Goal: Transaction & Acquisition: Purchase product/service

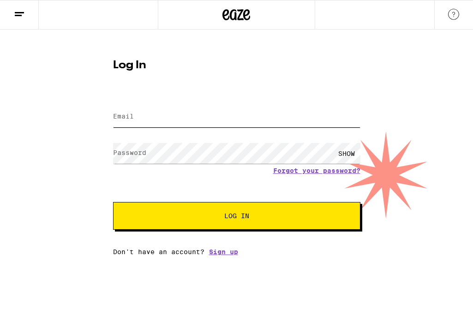
type input "[EMAIL_ADDRESS][DOMAIN_NAME]"
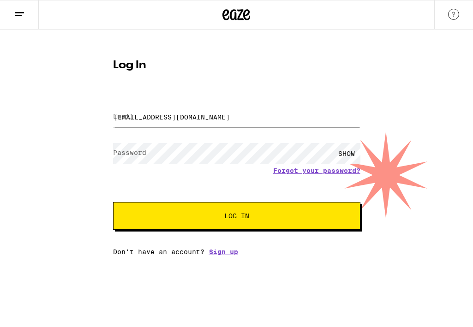
click at [132, 223] on button "Log In" at bounding box center [236, 216] width 247 height 28
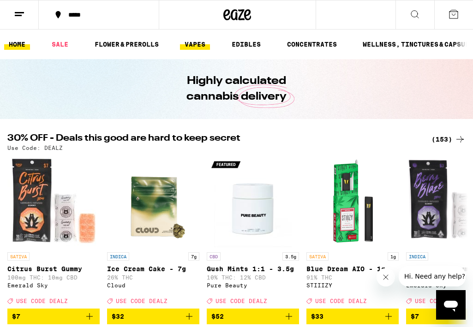
click at [206, 39] on link "VAPES" at bounding box center [195, 44] width 30 height 11
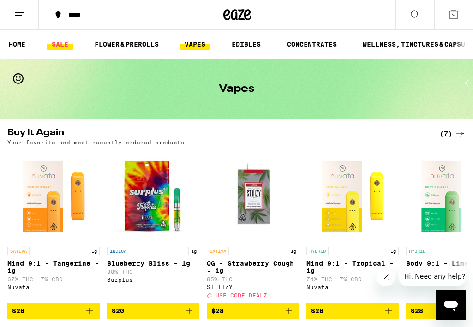
click at [54, 49] on link "SALE" at bounding box center [60, 44] width 26 height 11
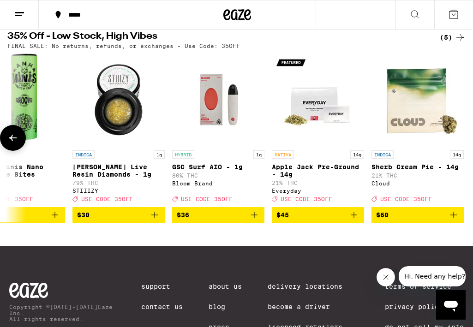
scroll to position [0, 40]
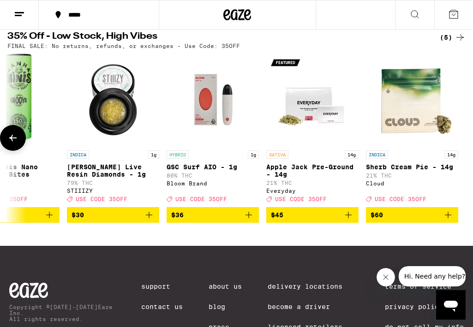
click at [219, 171] on p "GSC Surf AIO - 1g" at bounding box center [212, 166] width 92 height 7
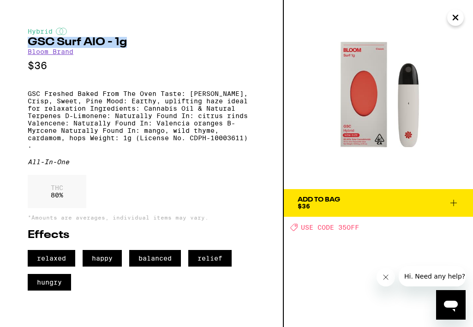
drag, startPoint x: 125, startPoint y: 42, endPoint x: 28, endPoint y: 38, distance: 96.4
click at [28, 38] on h2 "GSC Surf AIO - 1g" at bounding box center [141, 42] width 227 height 11
copy h2 "GSC Surf AIO - 1g"
click at [458, 205] on icon at bounding box center [453, 202] width 11 height 11
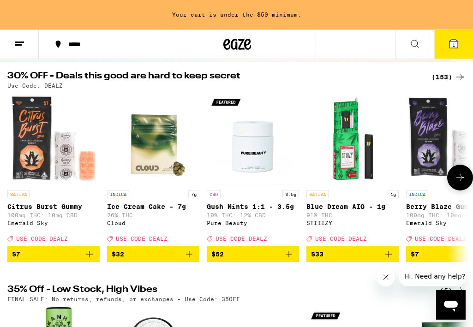
scroll to position [18, 0]
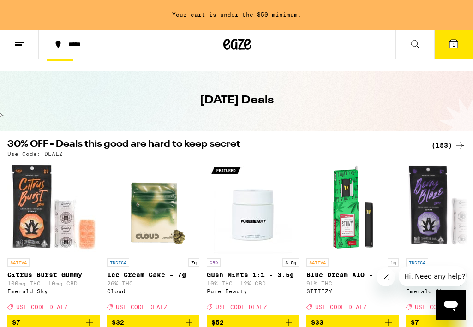
click at [438, 146] on div "(153)" at bounding box center [448, 145] width 34 height 11
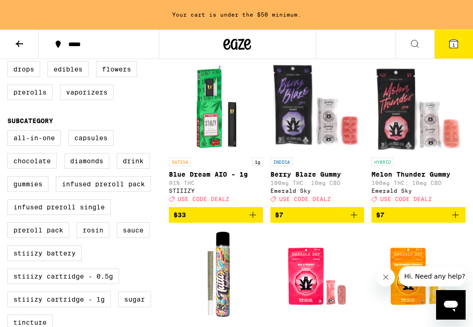
scroll to position [272, 0]
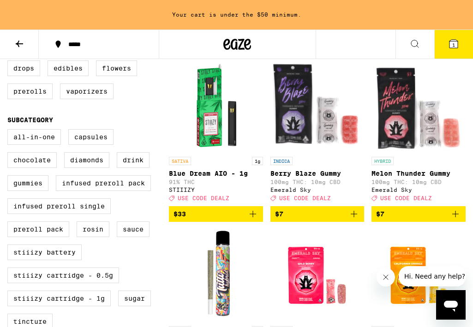
click at [252, 219] on icon "Add to bag" at bounding box center [252, 213] width 11 height 11
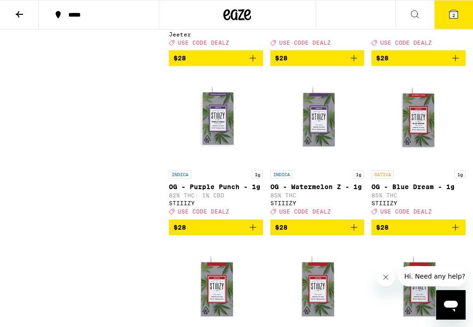
scroll to position [4276, 0]
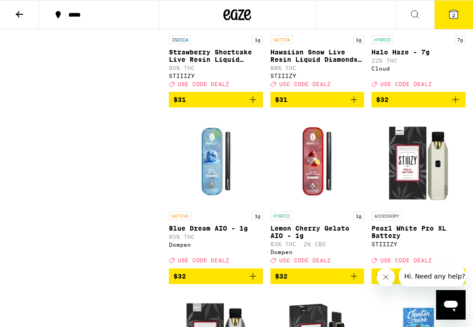
scroll to position [6145, 0]
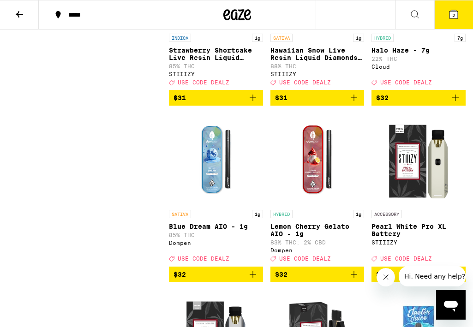
click at [351, 103] on icon "Add to bag" at bounding box center [353, 97] width 11 height 11
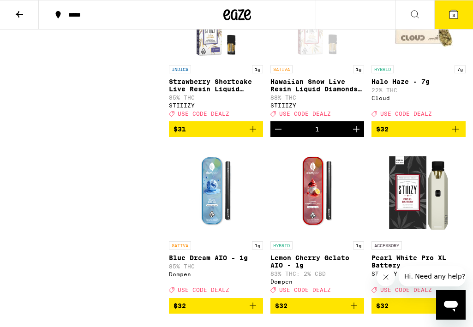
scroll to position [6110, 0]
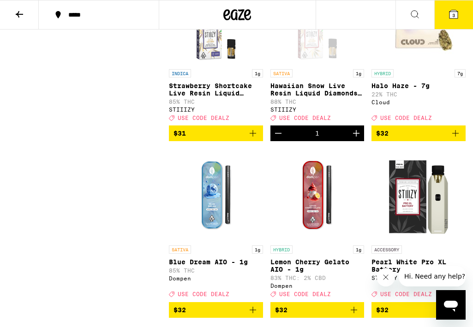
click at [241, 65] on img "Open page for Strawberry Shortcake Live Resin Liquid Diamonds - 1g from STIIIZY" at bounding box center [216, 18] width 92 height 92
click at [216, 65] on img "Open page for Strawberry Shortcake Live Resin Liquid Diamonds - 1g from STIIIZY" at bounding box center [216, 18] width 92 height 92
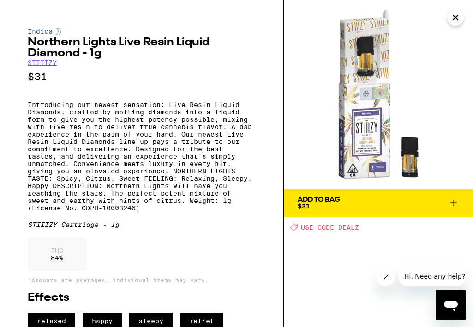
click at [457, 202] on icon at bounding box center [453, 202] width 11 height 11
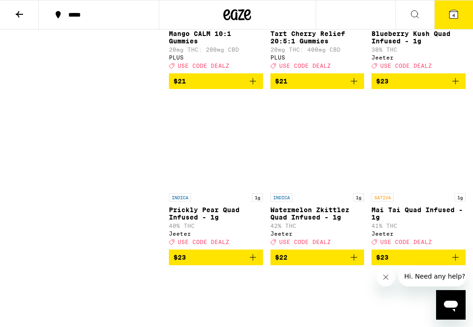
scroll to position [3271, 0]
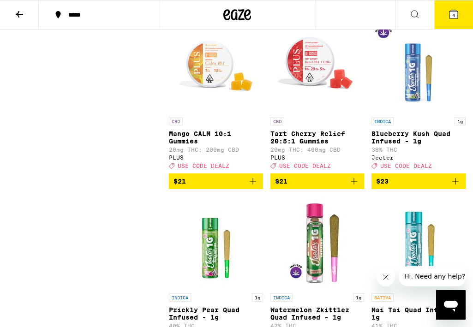
click at [457, 11] on icon at bounding box center [453, 14] width 11 height 11
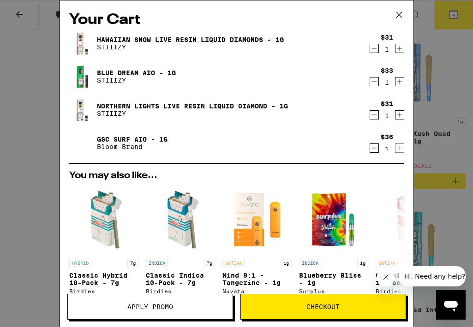
click at [374, 86] on icon "Decrement" at bounding box center [374, 81] width 8 height 11
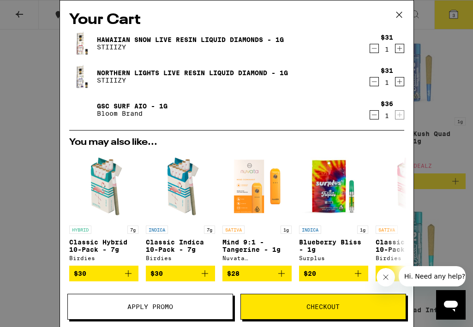
click at [373, 117] on icon "Decrement" at bounding box center [374, 114] width 8 height 11
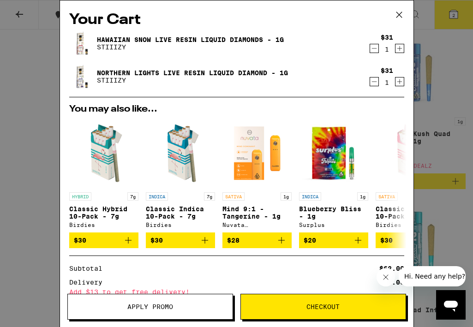
click at [397, 11] on icon at bounding box center [399, 15] width 14 height 14
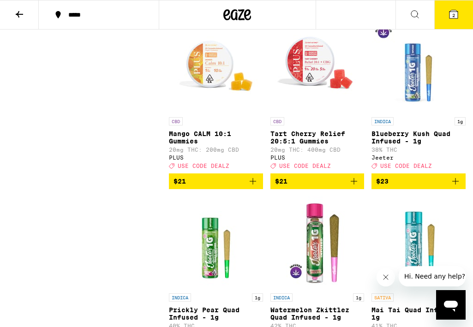
click at [64, 13] on div "*****" at bounding box center [104, 15] width 81 height 6
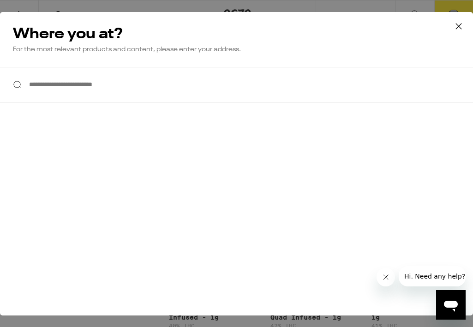
click at [68, 92] on input "**********" at bounding box center [236, 85] width 473 height 36
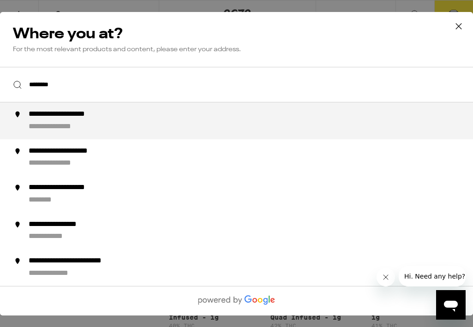
type input "**********"
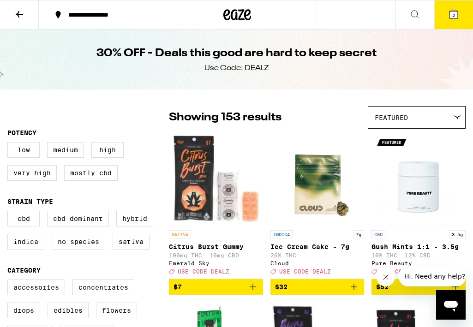
click at [12, 16] on button at bounding box center [19, 14] width 39 height 29
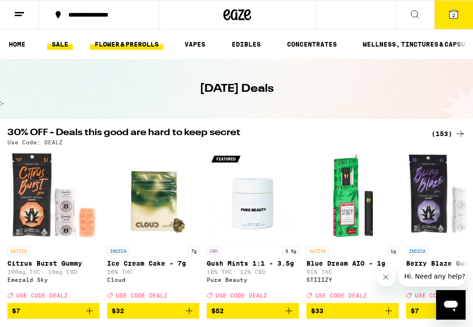
click at [131, 43] on link "FLOWER & PREROLLS" at bounding box center [126, 44] width 73 height 11
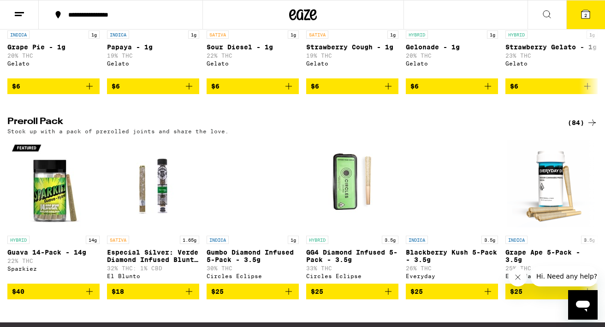
scroll to position [637, 0]
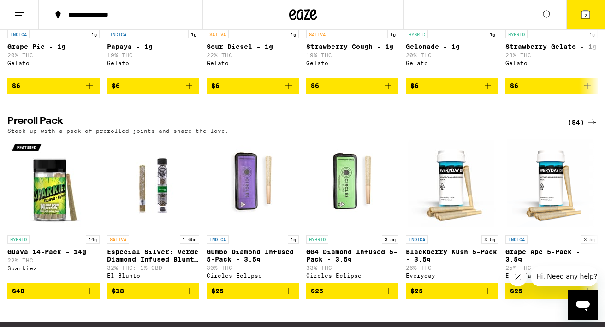
click at [472, 128] on div "(84)" at bounding box center [583, 122] width 30 height 11
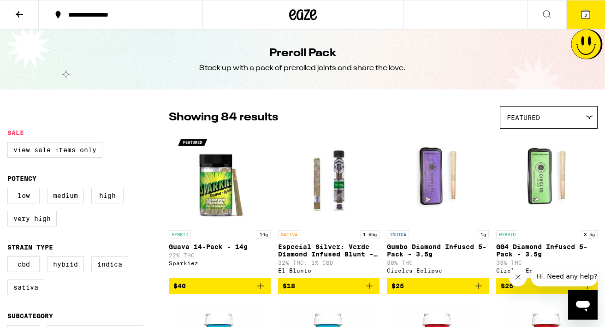
click at [472, 122] on div "Featured" at bounding box center [548, 118] width 97 height 22
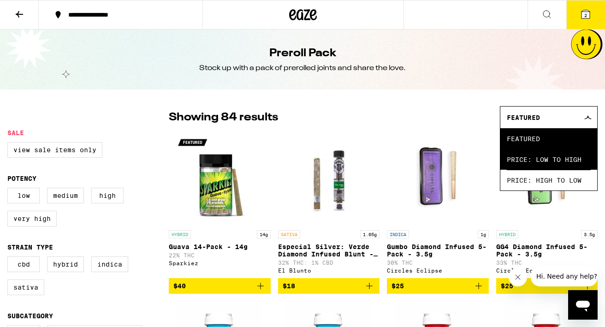
click at [472, 163] on span "Price: Low to High" at bounding box center [549, 159] width 84 height 21
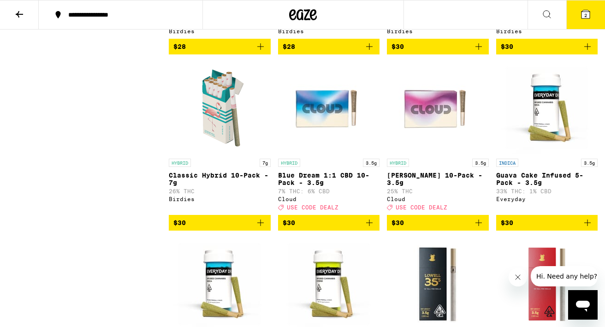
scroll to position [591, 0]
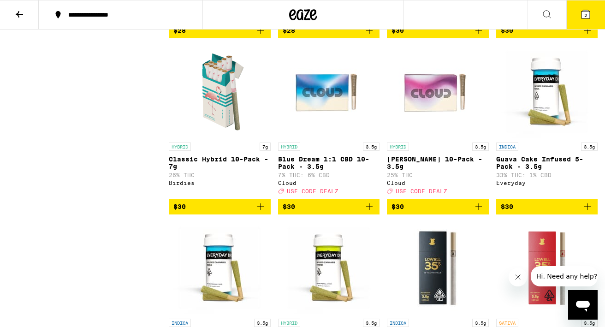
click at [239, 212] on span "$30" at bounding box center [219, 206] width 93 height 11
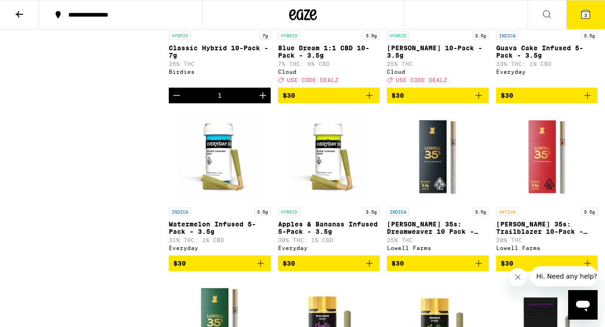
scroll to position [0, 0]
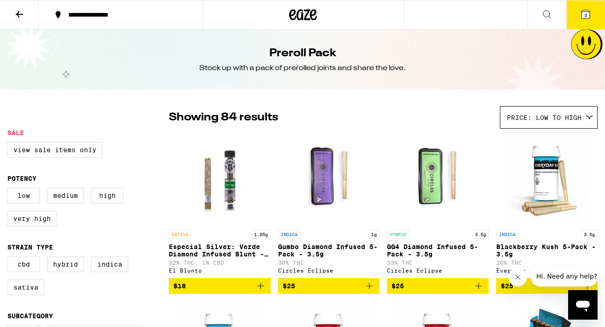
click at [472, 17] on icon at bounding box center [585, 14] width 11 height 11
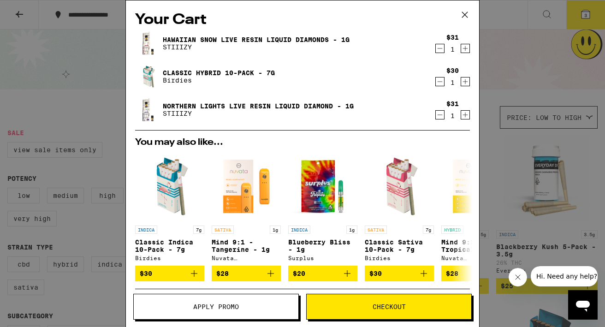
click at [267, 309] on span "Apply Promo" at bounding box center [216, 306] width 165 height 6
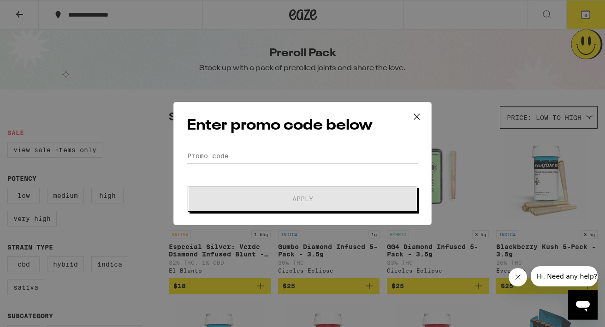
click at [268, 150] on input "Promo Code" at bounding box center [302, 156] width 231 height 14
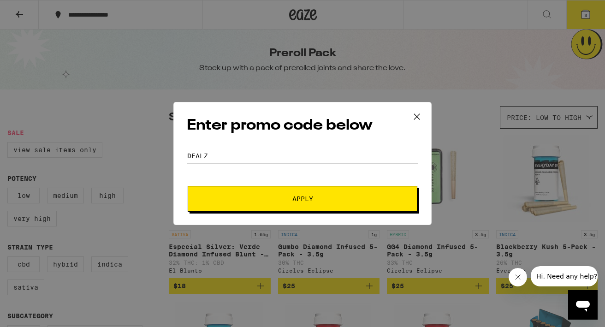
type input "dealz"
click at [285, 202] on span "Apply" at bounding box center [302, 199] width 166 height 6
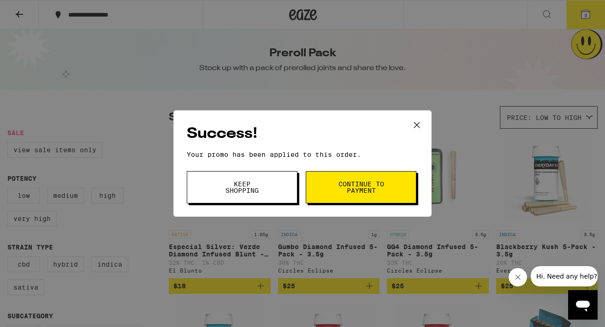
click at [322, 191] on button "Continue to payment" at bounding box center [361, 187] width 111 height 32
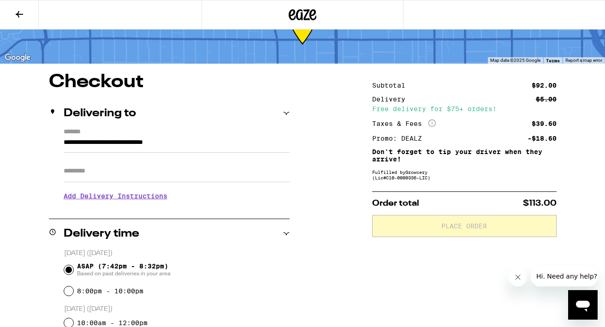
scroll to position [40, 0]
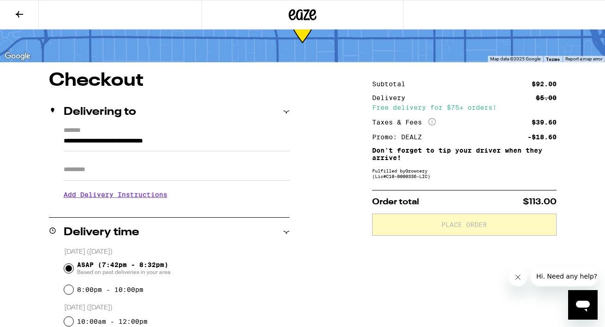
click at [193, 176] on input "Apt/Suite" at bounding box center [177, 170] width 226 height 22
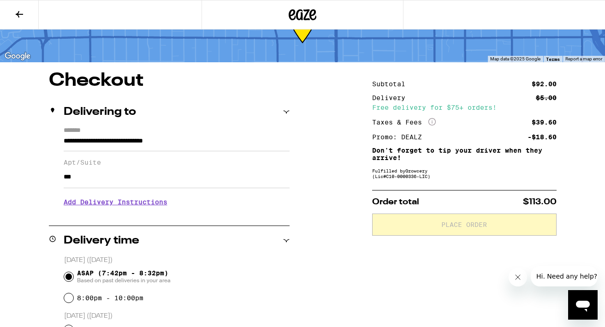
type input "***"
click at [156, 207] on h3 "Add Delivery Instructions" at bounding box center [177, 201] width 226 height 21
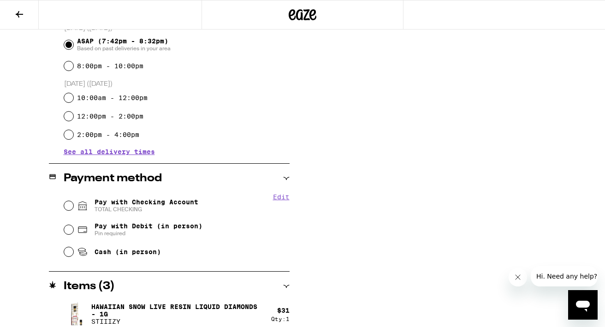
scroll to position [346, 0]
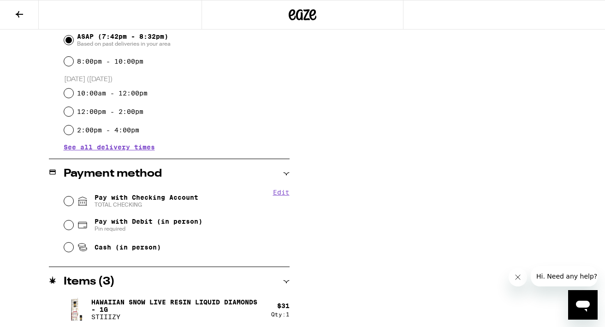
click at [119, 199] on span "Pay with Checking Account TOTAL CHECKING" at bounding box center [147, 201] width 104 height 15
click at [73, 199] on input "Pay with Checking Account TOTAL CHECKING" at bounding box center [68, 200] width 9 height 9
radio input "true"
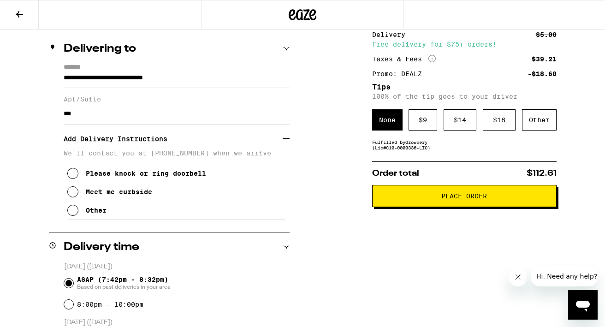
scroll to position [104, 0]
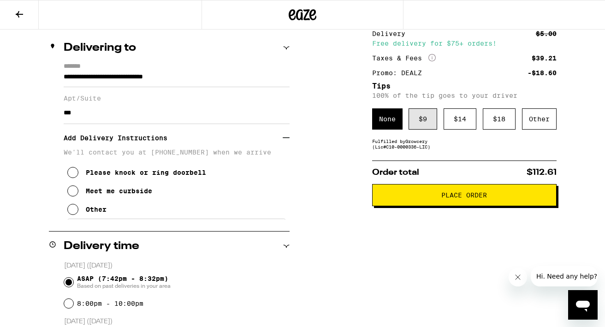
click at [433, 120] on div "$ 9" at bounding box center [423, 118] width 29 height 21
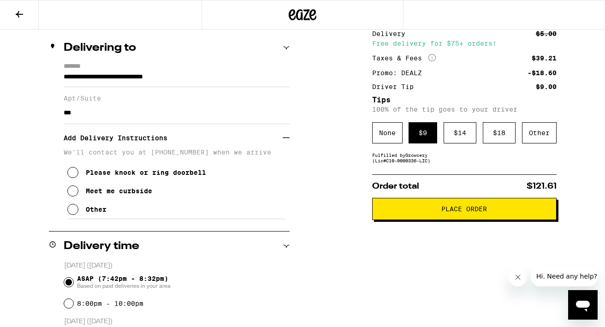
click at [420, 208] on button "Place Order" at bounding box center [464, 209] width 184 height 22
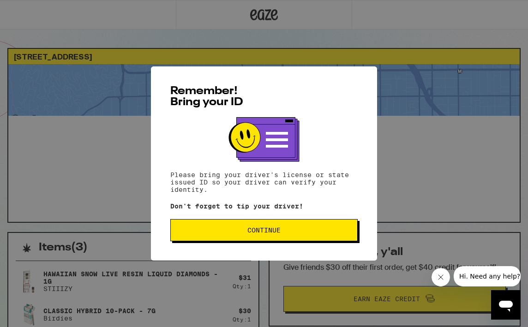
click at [246, 241] on button "Continue" at bounding box center [263, 230] width 187 height 22
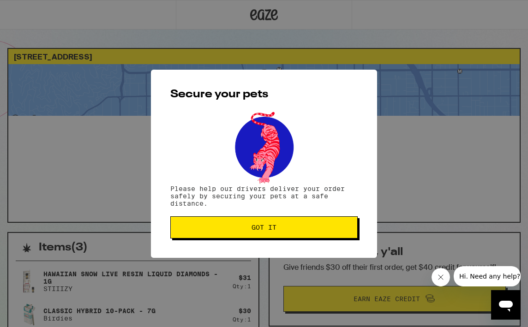
click at [250, 228] on span "Got it" at bounding box center [264, 227] width 172 height 6
